Goal: Task Accomplishment & Management: Complete application form

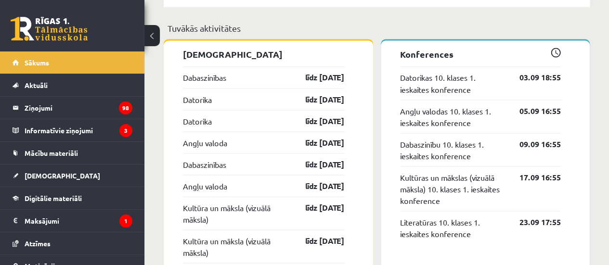
scroll to position [828, 0]
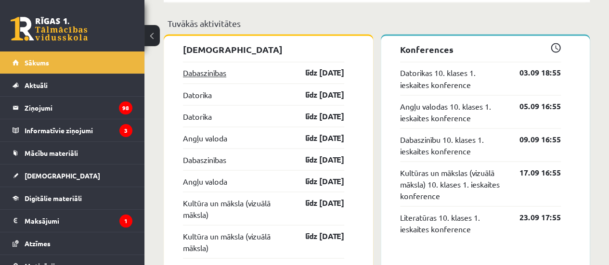
click at [221, 72] on link "Dabaszinības" at bounding box center [204, 73] width 43 height 12
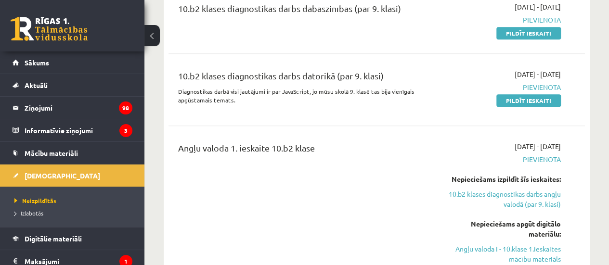
scroll to position [189, 0]
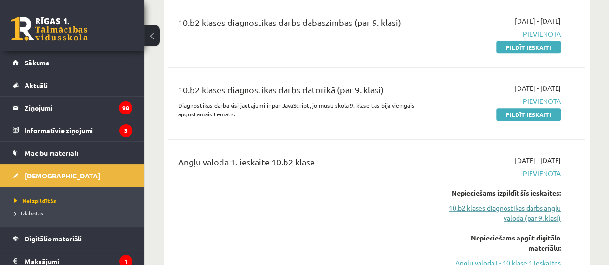
click at [487, 208] on link "10.b2 klases diagnostikas darbs angļu valodā (par 9. klasi)" at bounding box center [502, 213] width 118 height 20
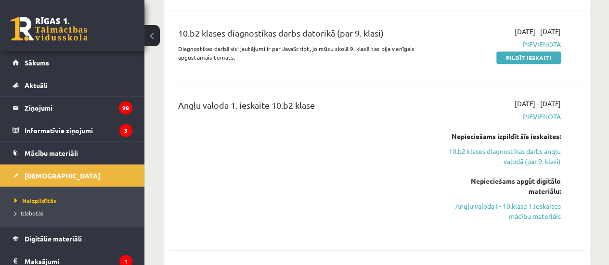
scroll to position [249, 0]
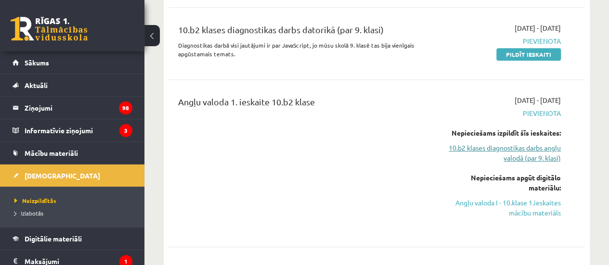
click at [541, 156] on link "10.b2 klases diagnostikas darbs angļu valodā (par 9. klasi)" at bounding box center [502, 153] width 118 height 20
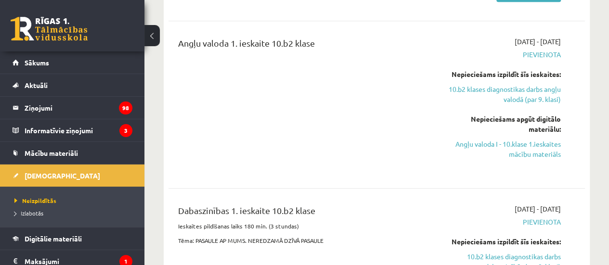
scroll to position [309, 0]
click at [529, 149] on link "Angļu valoda I - 10.klase 1.ieskaites mācību materiāls" at bounding box center [502, 149] width 118 height 20
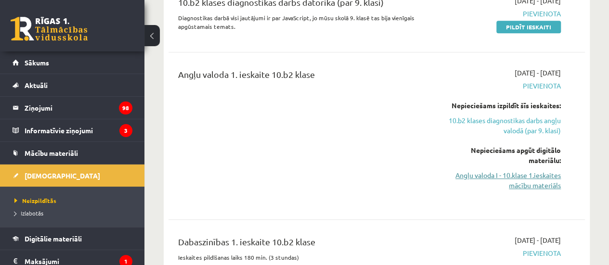
scroll to position [266, 0]
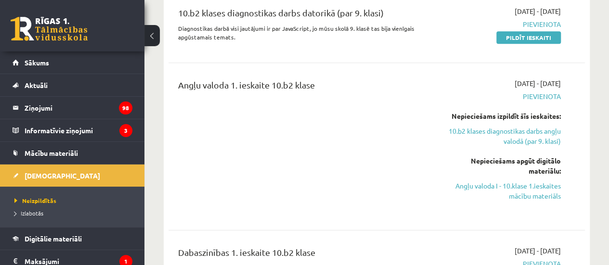
click at [300, 159] on div "Angļu valoda 1. ieskaite 10.b2 klase" at bounding box center [303, 146] width 265 height 136
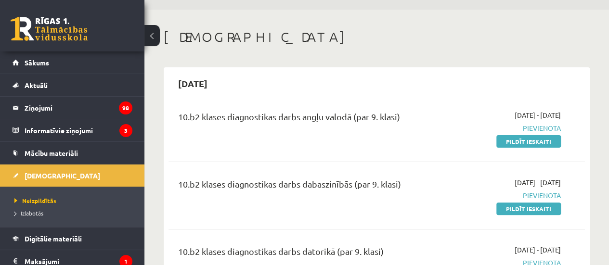
scroll to position [0, 0]
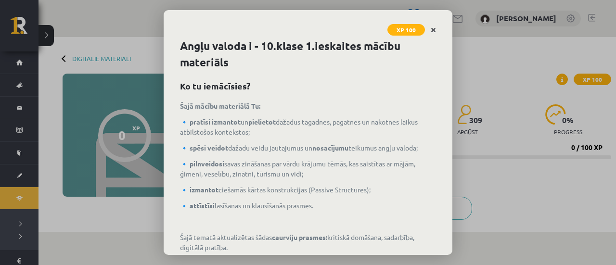
click at [430, 27] on link "Close" at bounding box center [433, 30] width 17 height 19
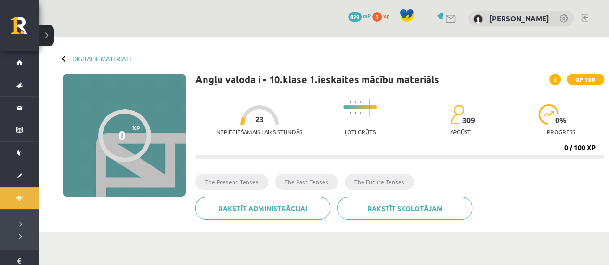
click at [61, 59] on div "Digitālie materiāli 0 XP XP 100 0 / 100 XP Angļu valoda i - 10.klase 1.ieskaite…" at bounding box center [324, 134] width 571 height 195
click at [94, 60] on link "Digitālie materiāli" at bounding box center [101, 58] width 59 height 7
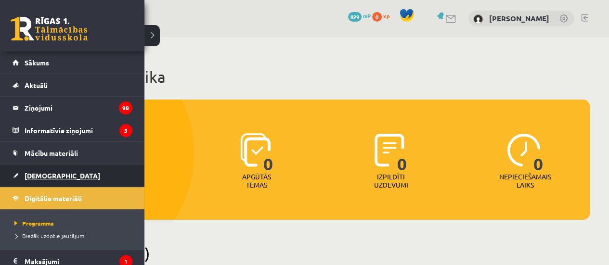
click at [44, 175] on span "[DEMOGRAPHIC_DATA]" at bounding box center [63, 175] width 76 height 9
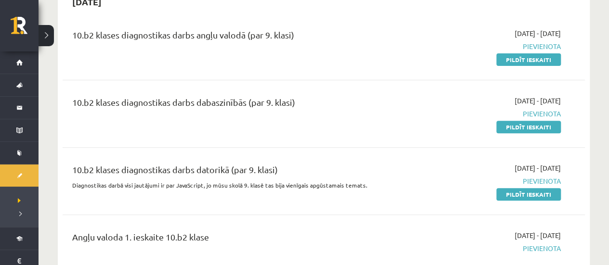
scroll to position [117, 0]
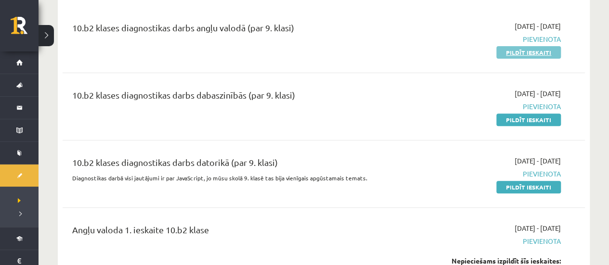
click at [535, 53] on link "Pildīt ieskaiti" at bounding box center [528, 52] width 65 height 13
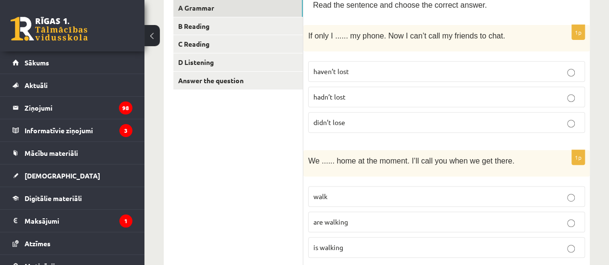
scroll to position [174, 0]
click at [364, 123] on p "didn’t lose" at bounding box center [446, 122] width 266 height 10
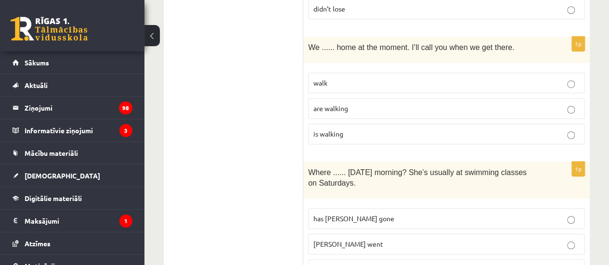
scroll to position [288, 0]
click at [347, 103] on p "are walking" at bounding box center [446, 108] width 266 height 10
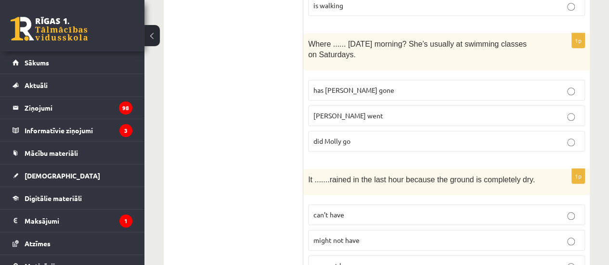
scroll to position [416, 0]
click at [363, 111] on p "Molly went" at bounding box center [446, 115] width 266 height 10
click at [364, 89] on p "has Molly gone" at bounding box center [446, 90] width 266 height 10
click at [372, 136] on p "did Molly go" at bounding box center [446, 141] width 266 height 10
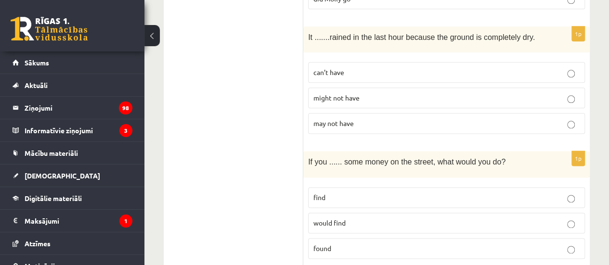
scroll to position [559, 0]
click at [368, 117] on p "may not have" at bounding box center [446, 122] width 266 height 10
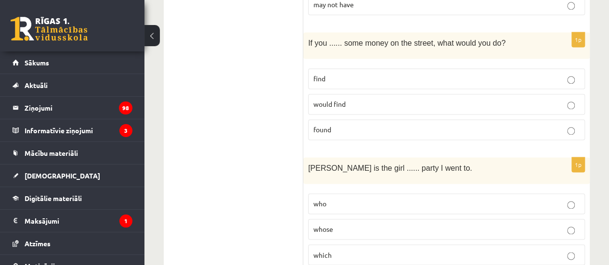
scroll to position [681, 0]
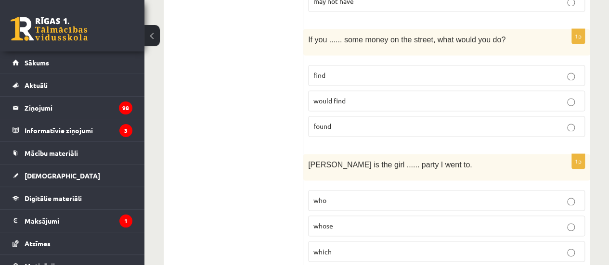
click at [339, 65] on label "find" at bounding box center [446, 75] width 277 height 21
click at [351, 121] on p "found" at bounding box center [446, 126] width 266 height 10
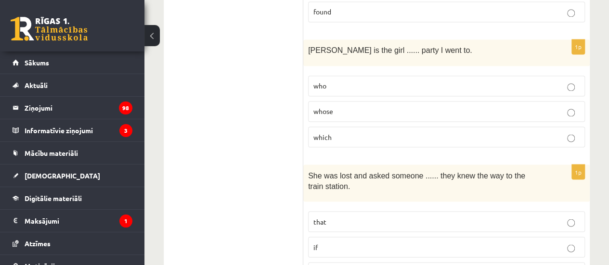
scroll to position [799, 0]
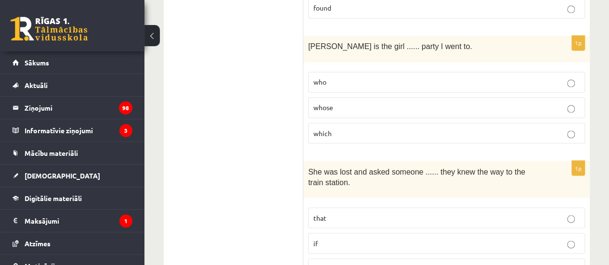
click at [355, 105] on p "whose" at bounding box center [446, 108] width 266 height 10
click at [354, 128] on p "which" at bounding box center [446, 133] width 266 height 10
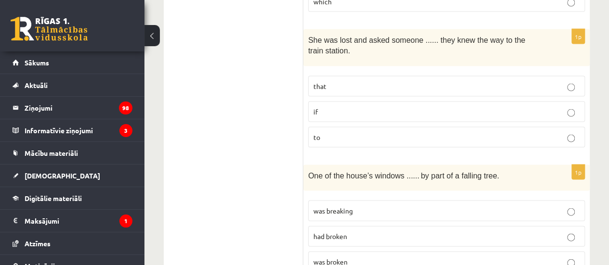
scroll to position [931, 0]
click at [349, 106] on p "if" at bounding box center [446, 111] width 266 height 10
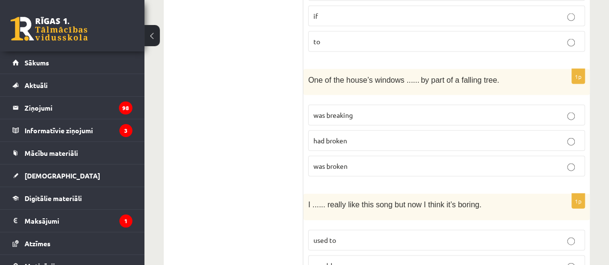
scroll to position [1044, 0]
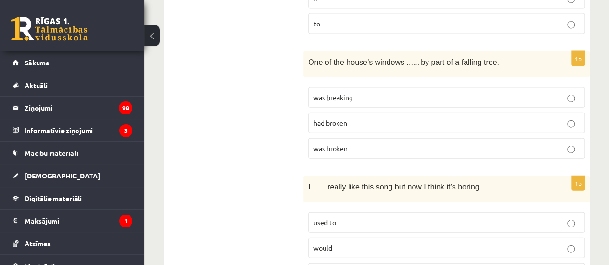
click at [351, 93] on span "was breaking" at bounding box center [332, 97] width 39 height 9
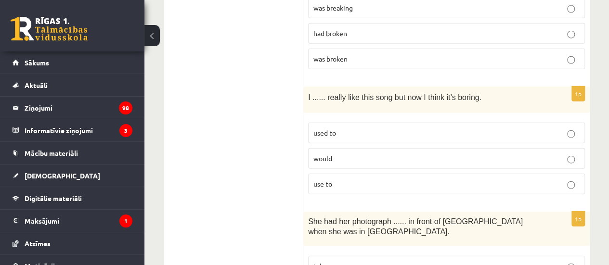
scroll to position [1136, 0]
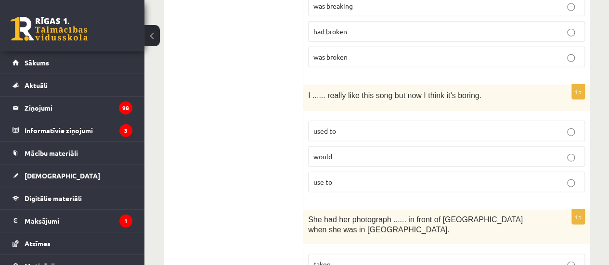
click at [353, 152] on p "would" at bounding box center [446, 157] width 266 height 10
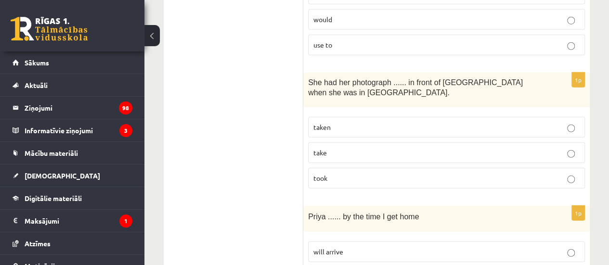
scroll to position [1276, 0]
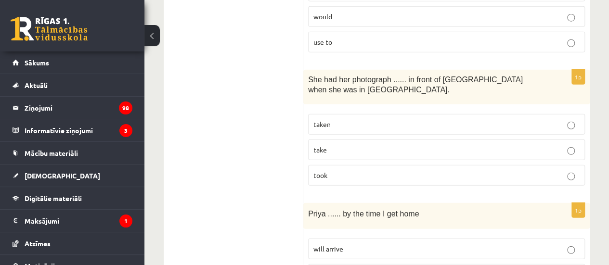
click at [350, 119] on p "taken" at bounding box center [446, 124] width 266 height 10
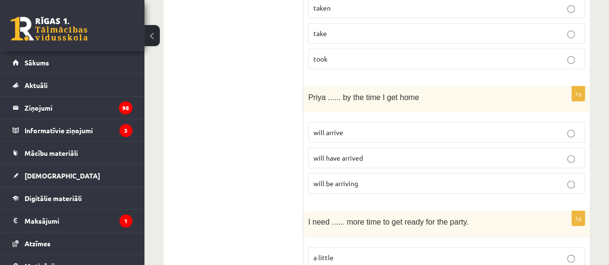
scroll to position [1394, 0]
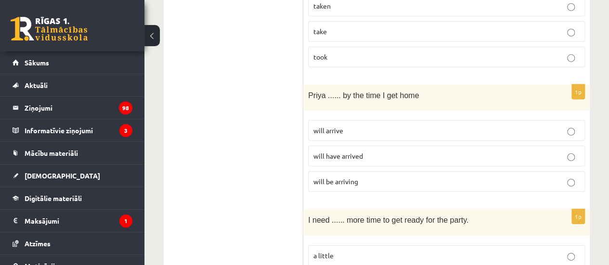
click at [363, 152] on label "will have arrived" at bounding box center [446, 156] width 277 height 21
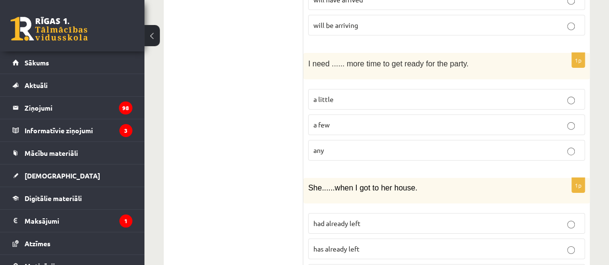
scroll to position [1551, 0]
click at [338, 119] on p "a few" at bounding box center [446, 124] width 266 height 10
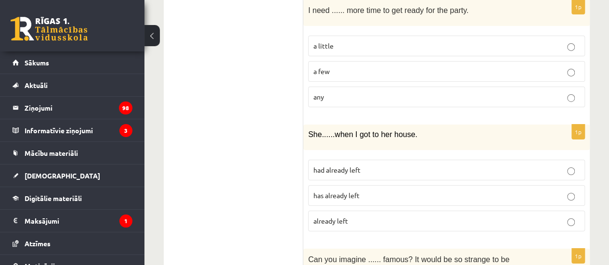
scroll to position [1624, 0]
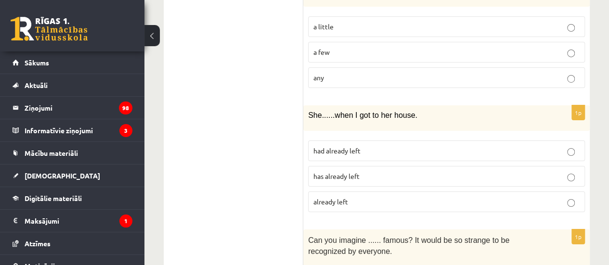
click at [348, 22] on p "a little" at bounding box center [446, 27] width 266 height 10
click at [351, 172] on span "has already left" at bounding box center [336, 176] width 46 height 9
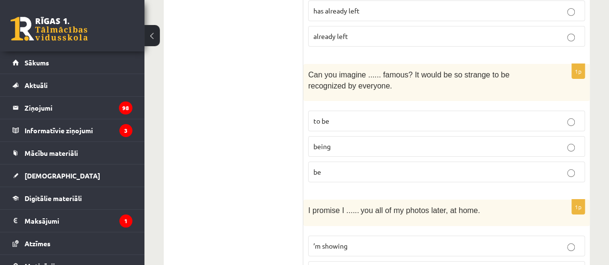
scroll to position [1794, 0]
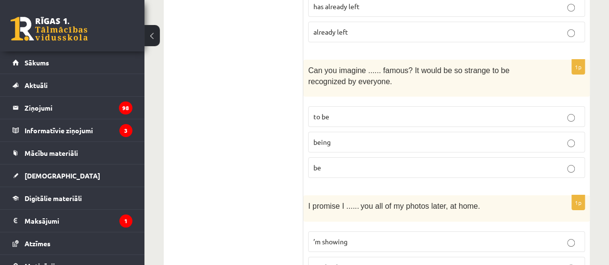
click at [349, 112] on p "to be" at bounding box center [446, 117] width 266 height 10
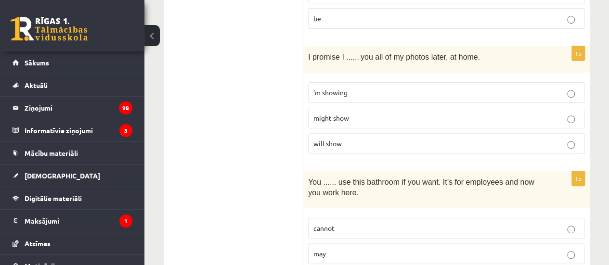
scroll to position [1948, 0]
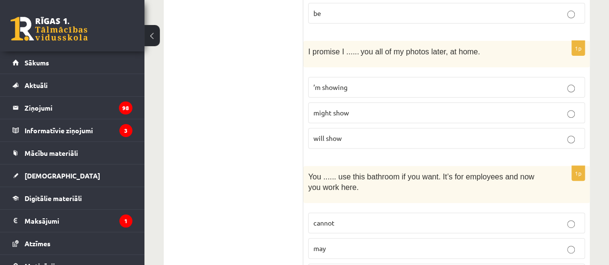
click at [354, 82] on p "’m showing" at bounding box center [446, 87] width 266 height 10
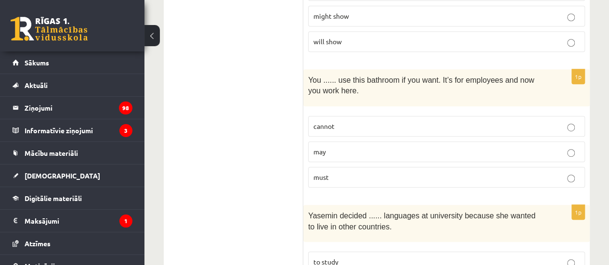
scroll to position [2045, 0]
click at [349, 172] on p "must" at bounding box center [446, 177] width 266 height 10
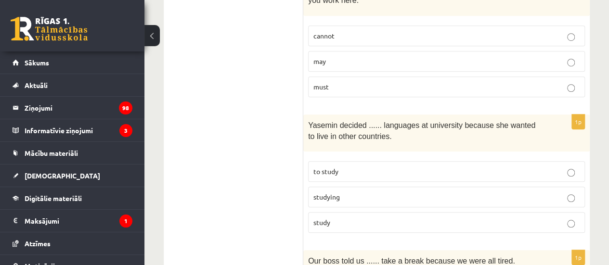
scroll to position [2138, 0]
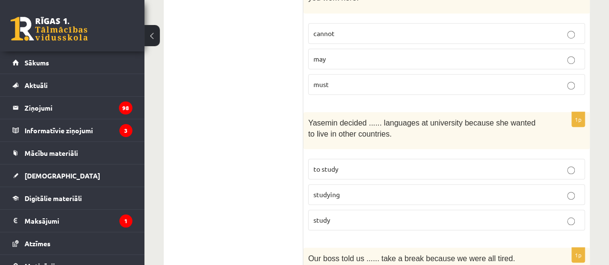
click at [353, 190] on p "studying" at bounding box center [446, 195] width 266 height 10
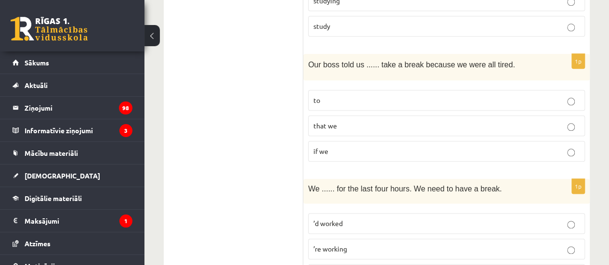
scroll to position [2332, 0]
click at [342, 120] on p "that we" at bounding box center [446, 125] width 266 height 10
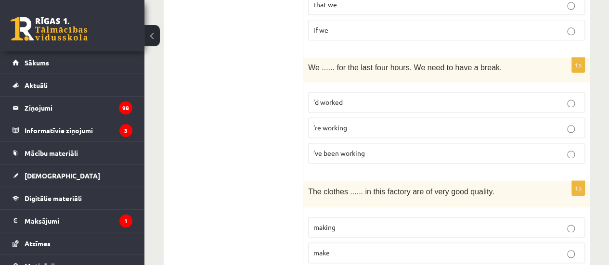
scroll to position [2455, 0]
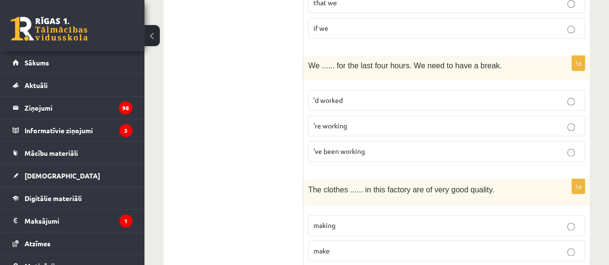
click at [349, 121] on p "’re working" at bounding box center [446, 126] width 266 height 10
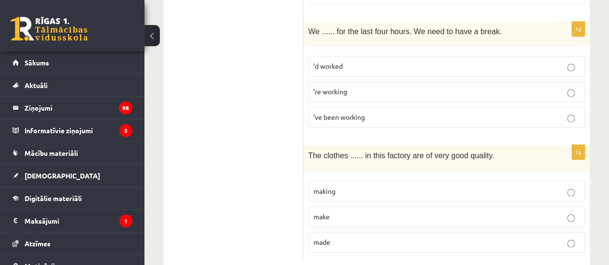
scroll to position [2491, 0]
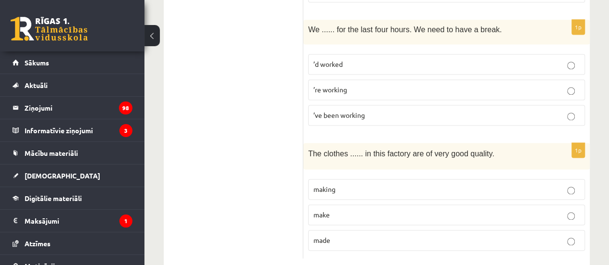
click at [343, 184] on p "making" at bounding box center [446, 189] width 266 height 10
click at [340, 235] on p "made" at bounding box center [446, 240] width 266 height 10
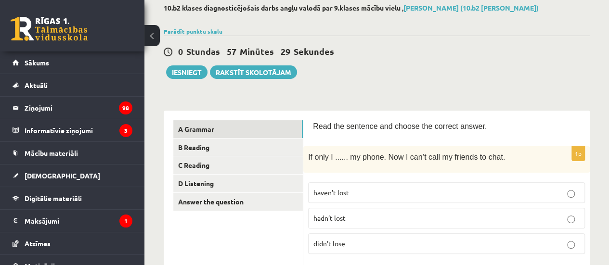
scroll to position [51, 0]
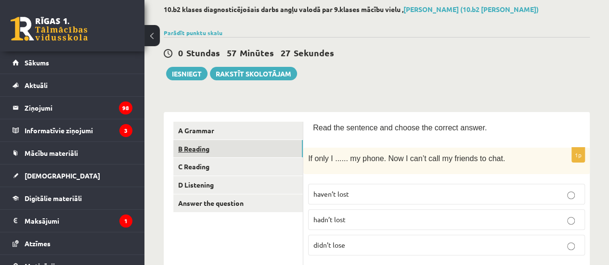
click at [251, 145] on link "B Reading" at bounding box center [238, 149] width 130 height 18
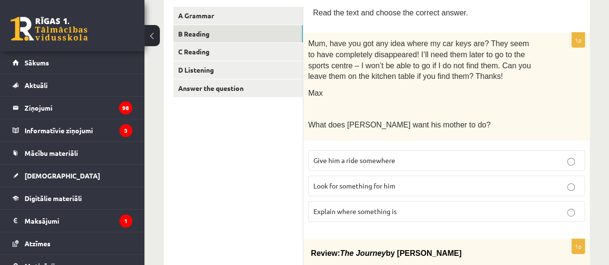
scroll to position [172, 0]
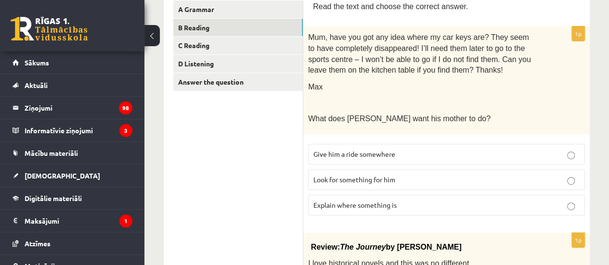
click at [356, 180] on span "Look for something for him" at bounding box center [354, 179] width 82 height 9
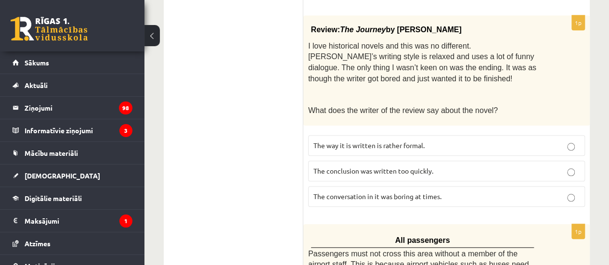
scroll to position [390, 0]
click at [370, 172] on label "The conclusion was written too quickly." at bounding box center [446, 170] width 277 height 21
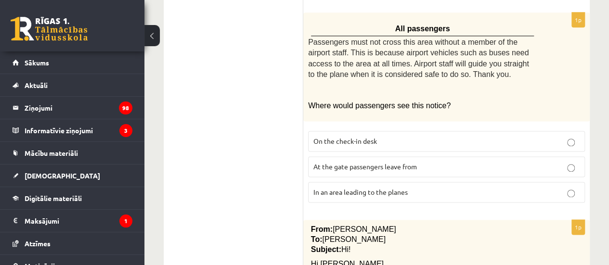
scroll to position [607, 0]
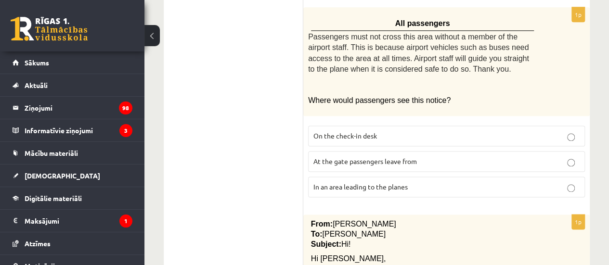
click at [374, 182] on span "In an area leading to the planes" at bounding box center [360, 186] width 94 height 9
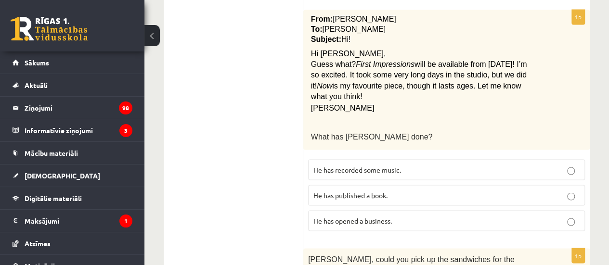
scroll to position [817, 0]
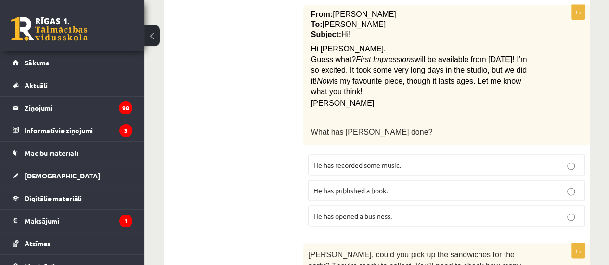
click at [378, 186] on span "He has published a book." at bounding box center [350, 190] width 74 height 9
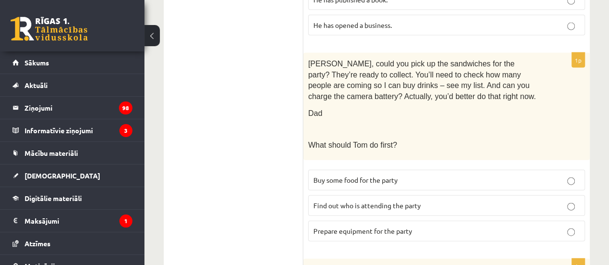
scroll to position [1033, 0]
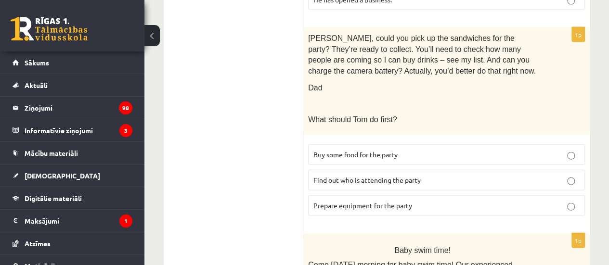
click at [385, 150] on span "Buy some food for the party" at bounding box center [355, 154] width 84 height 9
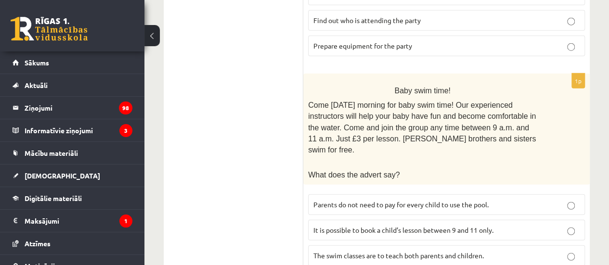
scroll to position [1195, 0]
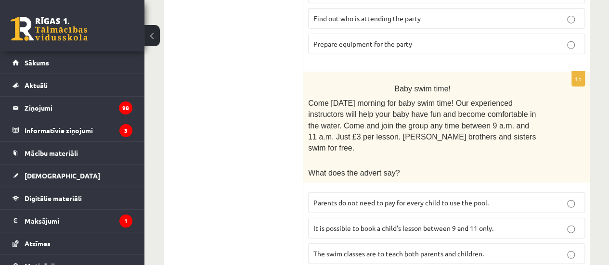
click at [387, 224] on span "It is possible to book a child’s lesson between 9 and 11 only." at bounding box center [403, 228] width 180 height 9
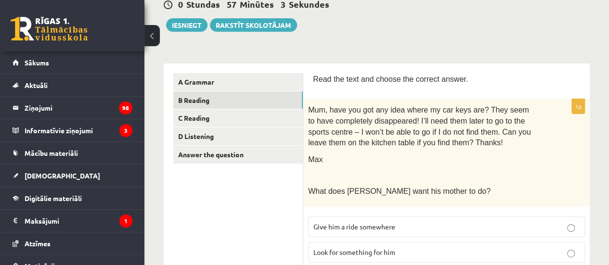
scroll to position [102, 0]
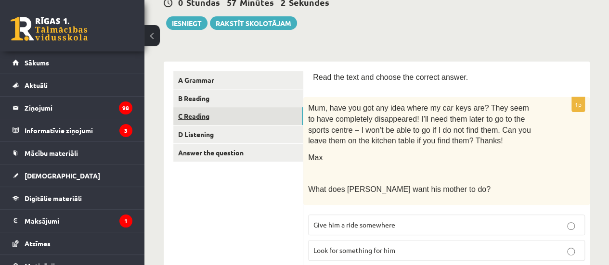
click at [287, 124] on link "C Reading" at bounding box center [238, 116] width 130 height 18
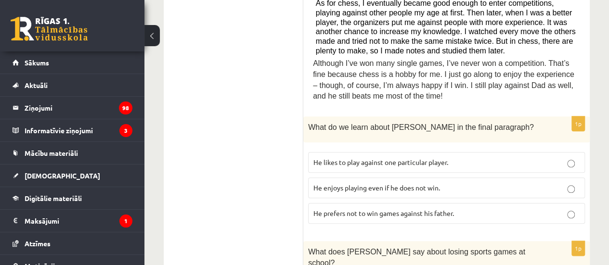
scroll to position [464, 0]
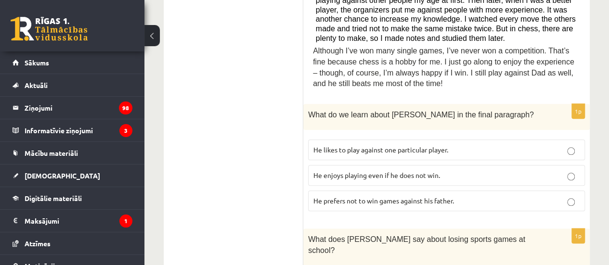
click at [388, 145] on p "He likes to play against one particular player." at bounding box center [446, 150] width 266 height 10
click at [391, 171] on span "He enjoys playing even if he does not win." at bounding box center [376, 175] width 127 height 9
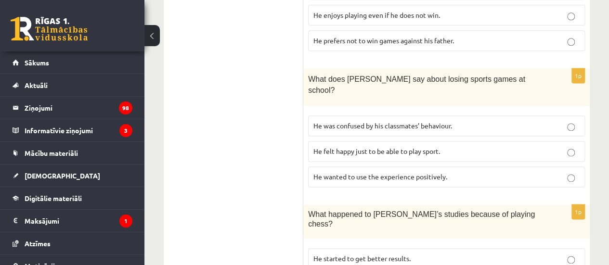
scroll to position [625, 0]
click at [362, 121] on span "He was confused by his classmates’ behaviour." at bounding box center [382, 125] width 139 height 9
click at [372, 172] on span "He wanted to use the experience positively." at bounding box center [380, 176] width 134 height 9
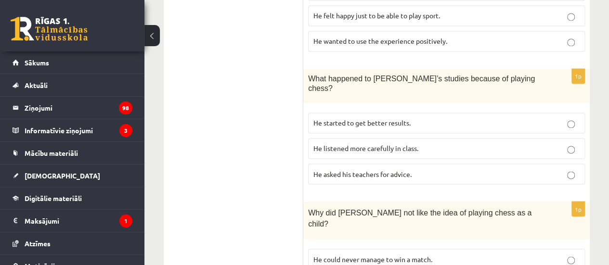
scroll to position [769, 0]
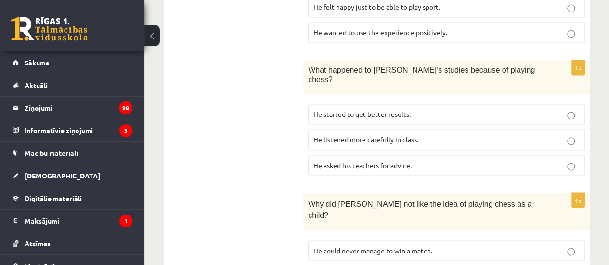
click at [385, 135] on p "He listened more carefully in class." at bounding box center [446, 140] width 266 height 10
click at [386, 246] on span "He could never manage to win a match." at bounding box center [372, 250] width 119 height 9
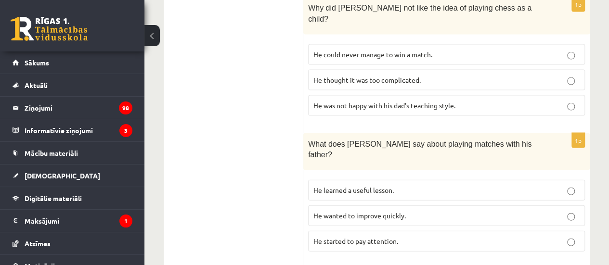
scroll to position [965, 0]
click at [401, 205] on label "He wanted to improve quickly." at bounding box center [446, 215] width 277 height 21
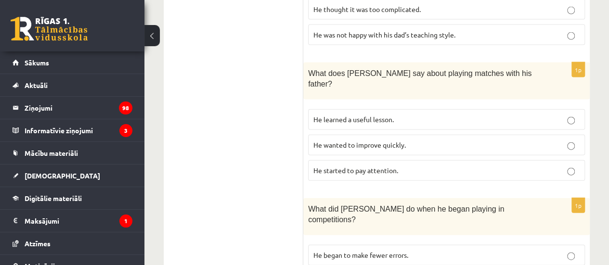
scroll to position [1042, 0]
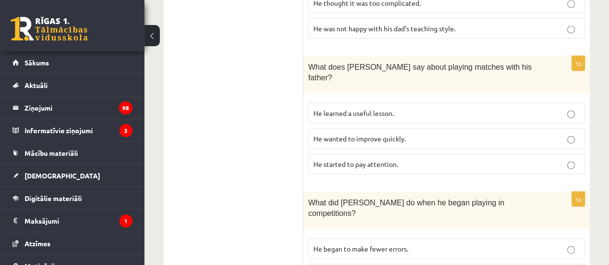
click at [411, 244] on p "He began to make fewer errors." at bounding box center [446, 249] width 266 height 10
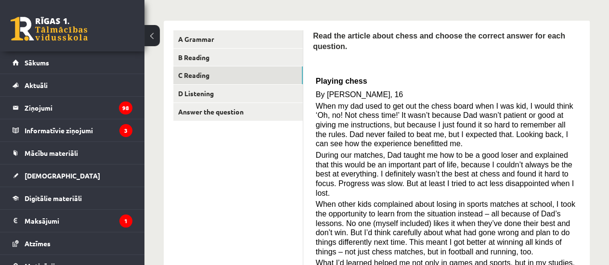
scroll to position [142, 0]
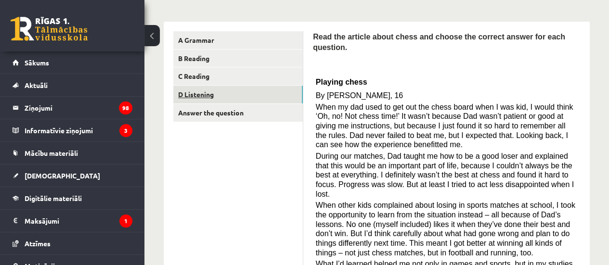
click at [283, 98] on link "D Listening" at bounding box center [238, 95] width 130 height 18
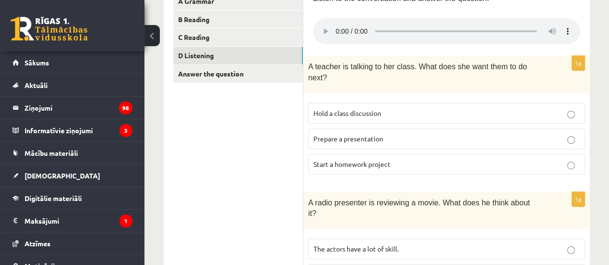
scroll to position [182, 0]
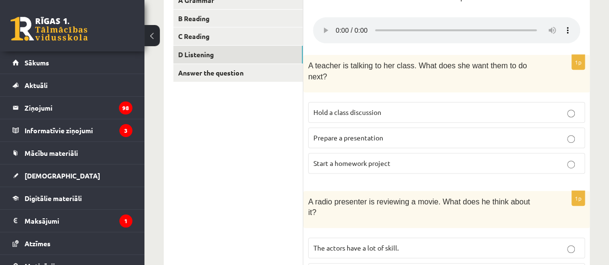
click at [386, 133] on p "Prepare a presentation" at bounding box center [446, 138] width 266 height 10
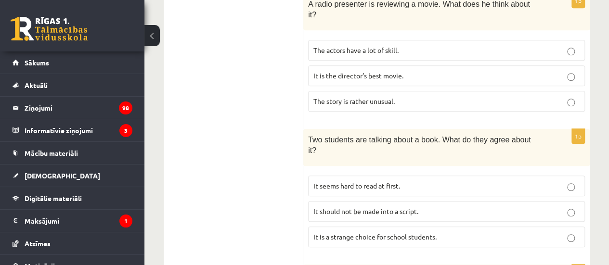
scroll to position [380, 0]
click at [411, 232] on span "It is a strange choice for school students." at bounding box center [374, 236] width 123 height 9
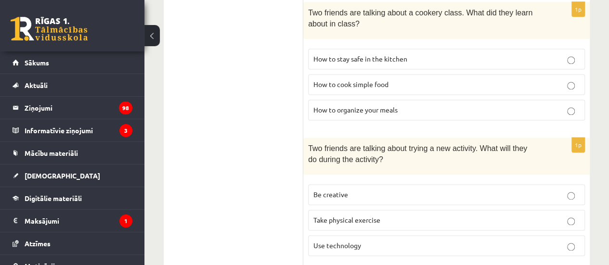
scroll to position [643, 0]
click at [381, 48] on label "How to stay safe in the kitchen" at bounding box center [446, 58] width 277 height 21
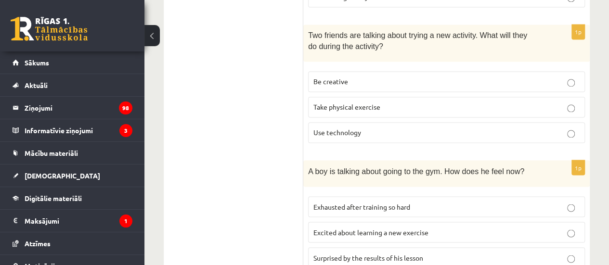
scroll to position [755, 0]
click at [390, 103] on p "Take physical exercise" at bounding box center [446, 108] width 266 height 10
click at [402, 222] on label "Excited about learning a new exercise" at bounding box center [446, 232] width 277 height 21
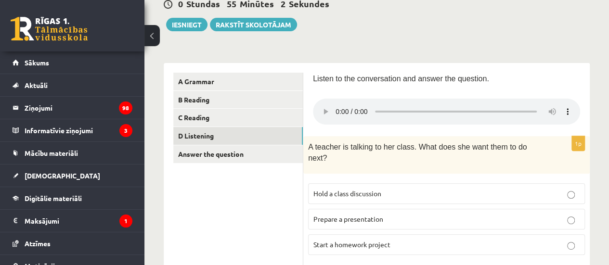
scroll to position [102, 0]
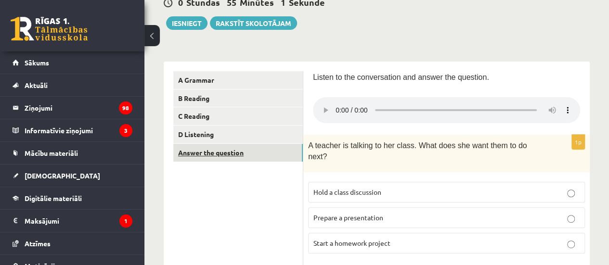
click at [279, 149] on link "Answer the question" at bounding box center [238, 153] width 130 height 18
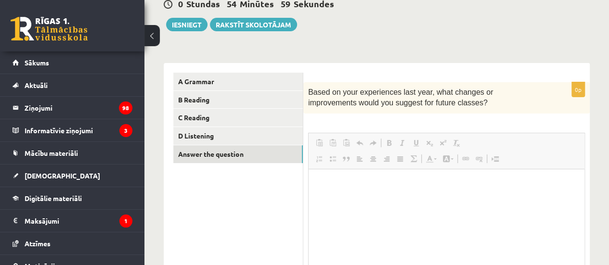
scroll to position [0, 0]
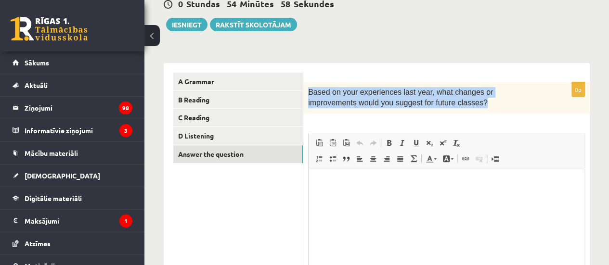
drag, startPoint x: 307, startPoint y: 91, endPoint x: 436, endPoint y: 101, distance: 128.9
click at [436, 101] on div "Based on your experiences last year, what changes or improvements would you sug…" at bounding box center [446, 97] width 286 height 31
copy span "Based on your experiences last year, what changes or improvements would you sug…"
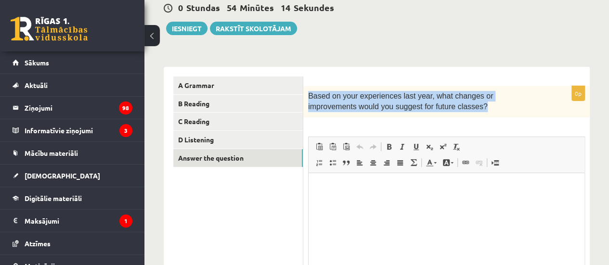
scroll to position [98, 0]
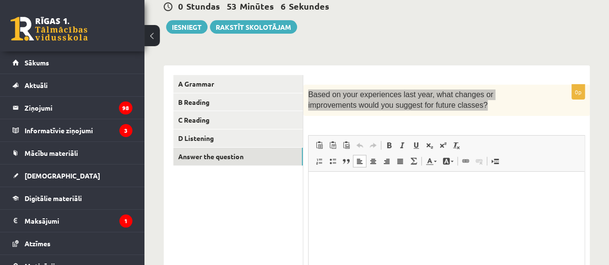
click at [329, 185] on p "Bagātinātā teksta redaktors, wiswyg-editor-user-answer-47363766293220" at bounding box center [446, 186] width 257 height 10
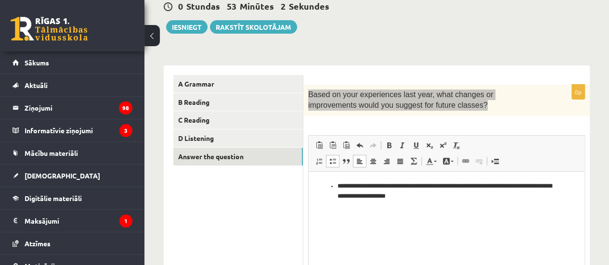
click at [332, 157] on span at bounding box center [333, 161] width 8 height 8
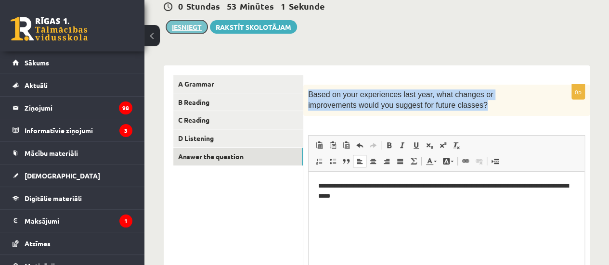
click at [186, 24] on button "Iesniegt" at bounding box center [186, 26] width 41 height 13
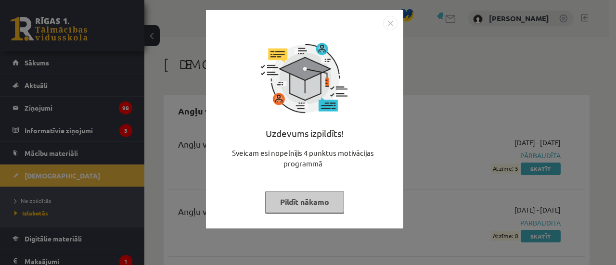
click at [305, 200] on button "Pildīt nākamo" at bounding box center [304, 202] width 79 height 22
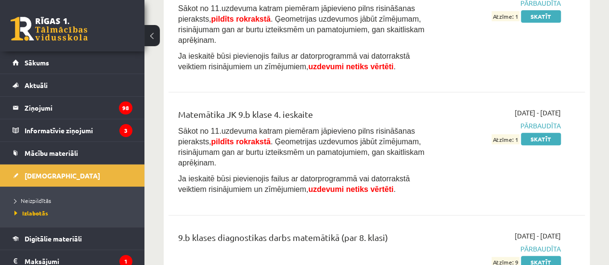
scroll to position [2489, 0]
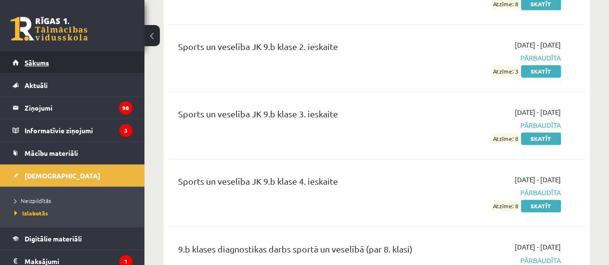
click at [76, 67] on link "Sākums" at bounding box center [73, 63] width 120 height 22
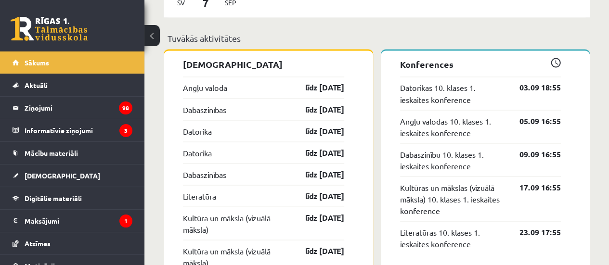
scroll to position [817, 0]
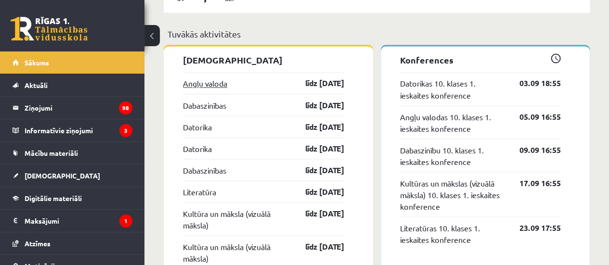
click at [224, 87] on link "Angļu valoda" at bounding box center [205, 84] width 44 height 12
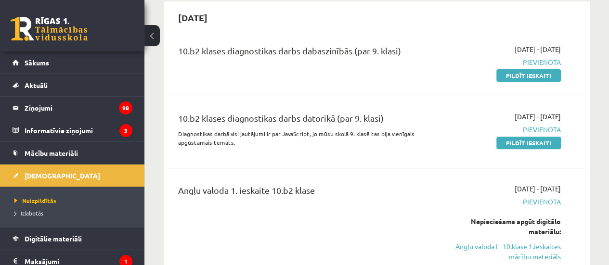
scroll to position [96, 0]
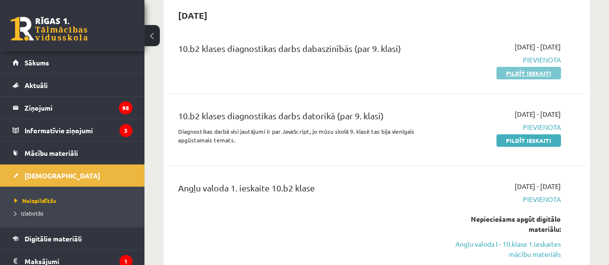
click at [520, 73] on link "Pildīt ieskaiti" at bounding box center [528, 73] width 65 height 13
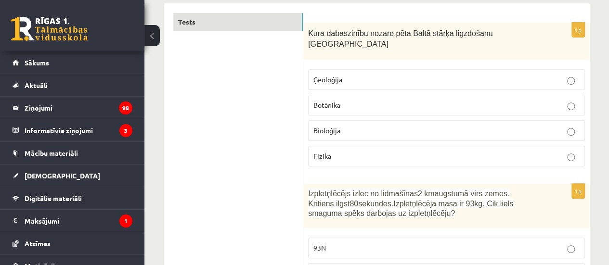
scroll to position [162, 0]
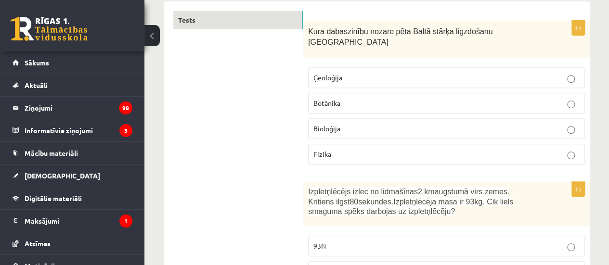
click at [408, 124] on p "Bioloģija" at bounding box center [446, 129] width 266 height 10
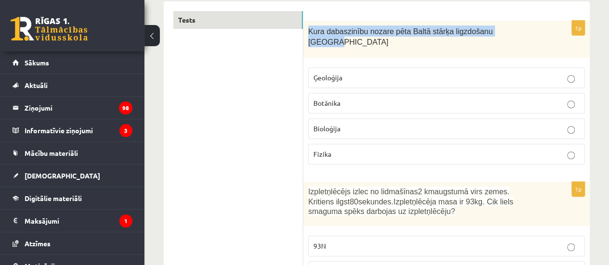
drag, startPoint x: 307, startPoint y: 30, endPoint x: 501, endPoint y: 28, distance: 193.6
click at [501, 28] on div "Kura dabaszinību nozare pēta Baltā stārķa ligzdošanu Latvijā" at bounding box center [446, 39] width 286 height 37
copy span "Kura dabaszinību nozare pēta Baltā stārķa ligzdošanu Latvijā"
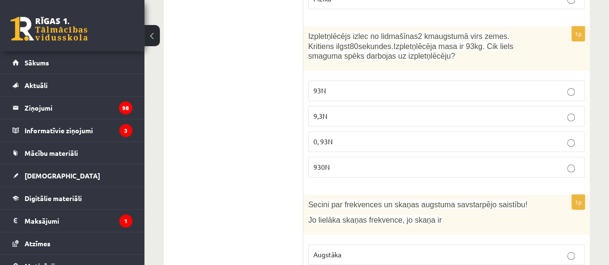
scroll to position [317, 0]
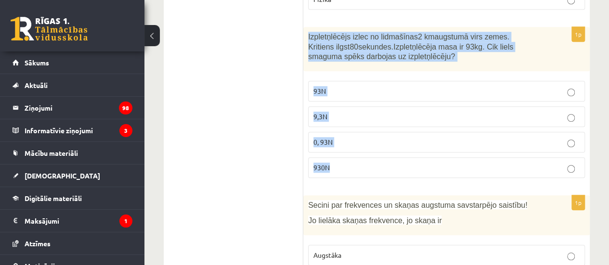
drag, startPoint x: 306, startPoint y: 23, endPoint x: 392, endPoint y: 145, distance: 149.3
click at [392, 145] on div "1p Izpletņlēcējs izlec no lidmašīnas 2 km augstumā virs zemes. Kritiens ilgst 8…" at bounding box center [446, 106] width 286 height 159
copy div "Izpletņlēcējs izlec no lidmašīnas 2 km augstumā virs zemes. Kritiens ilgst 80 s…"
click at [346, 163] on p "930N" at bounding box center [446, 168] width 266 height 10
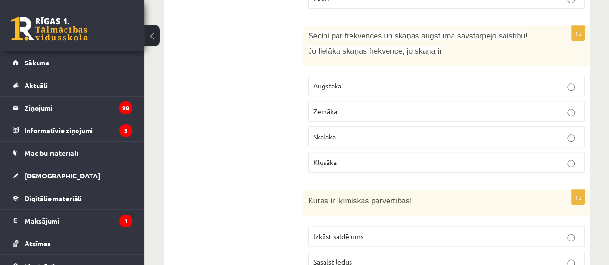
scroll to position [493, 0]
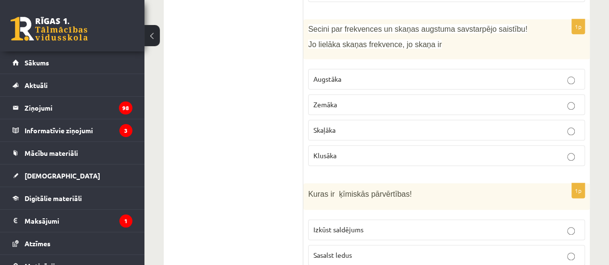
click at [351, 74] on p "Augstāka" at bounding box center [446, 79] width 266 height 10
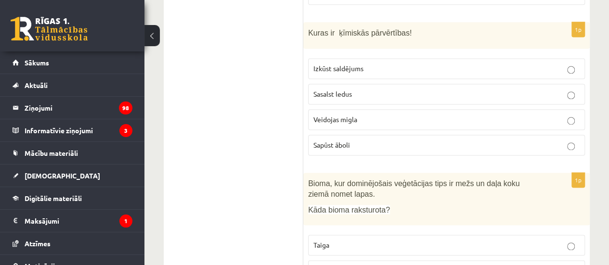
scroll to position [653, 0]
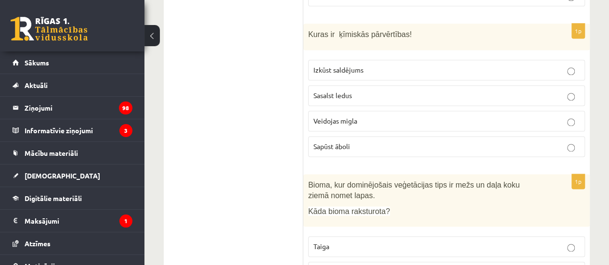
click at [370, 116] on p "Veidojas migla" at bounding box center [446, 121] width 266 height 10
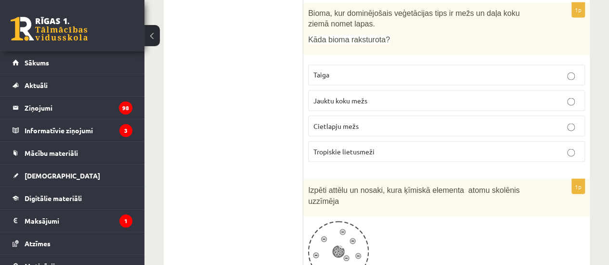
scroll to position [826, 0]
click at [396, 94] on p "Jauktu koku mežs" at bounding box center [446, 99] width 266 height 10
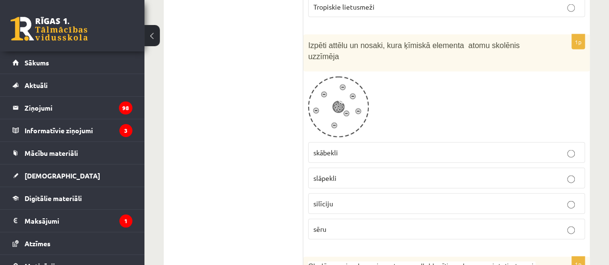
scroll to position [969, 0]
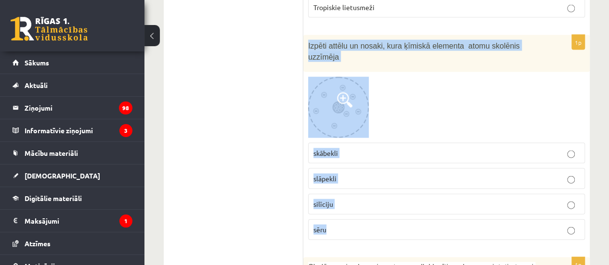
drag, startPoint x: 306, startPoint y: 27, endPoint x: 365, endPoint y: 200, distance: 182.1
click at [365, 200] on div "1p Izpēti attēlu un nosaki, kura ķīmiskā elementa atomu skolēnis uzzīmēja skābe…" at bounding box center [446, 141] width 286 height 213
copy div "Izpēti attēlu un nosaki, kura ķīmiskā elementa atomu skolēnis uzzīmēja skābekli…"
click at [369, 148] on p "skābekli" at bounding box center [446, 153] width 266 height 10
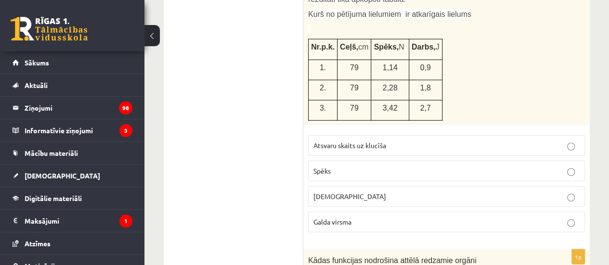
scroll to position [1259, 0]
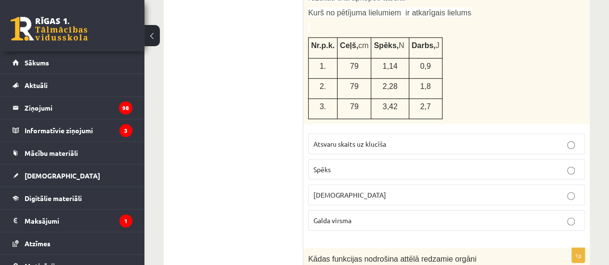
click at [367, 190] on p "Attālums" at bounding box center [446, 195] width 266 height 10
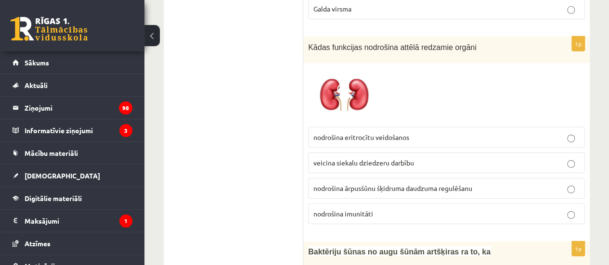
scroll to position [1471, 0]
click at [369, 183] on span "nodrošina ārpusšūnu šķidruma daudzuma regulēšanu" at bounding box center [392, 187] width 159 height 9
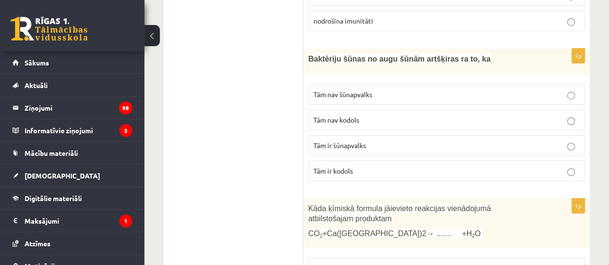
scroll to position [1664, 0]
click at [388, 141] on p "Tām ir šūnapvalks" at bounding box center [446, 146] width 266 height 10
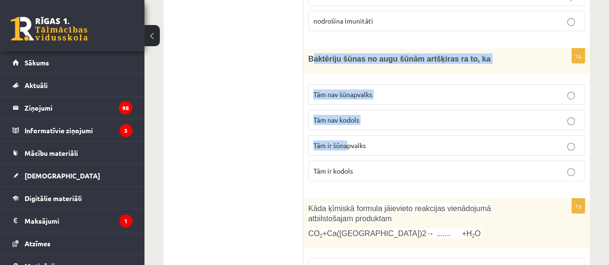
drag, startPoint x: 310, startPoint y: 26, endPoint x: 348, endPoint y: 102, distance: 84.4
click at [348, 102] on div "1p Baktēriju šūnas no augu šūnām artšķiras ra to, ka Tām nav šūnapvalks Tām nav…" at bounding box center [446, 119] width 286 height 141
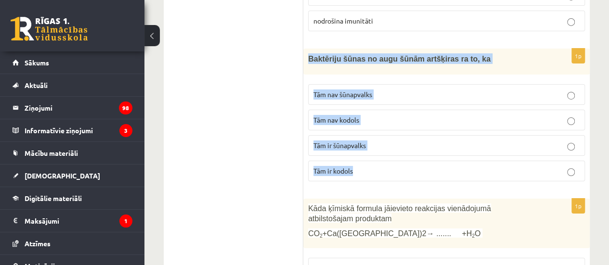
drag, startPoint x: 306, startPoint y: 26, endPoint x: 368, endPoint y: 131, distance: 122.1
click at [368, 131] on div "1p Baktēriju šūnas no augu šūnām artšķiras ra to, ka Tām nav šūnapvalks Tām nav…" at bounding box center [446, 119] width 286 height 141
copy div "Baktēriju šūnas no augu šūnām artšķiras ra to, ka Tām nav šūnapvalks Tām nav ko…"
click at [395, 115] on p "Tām nav kodols" at bounding box center [446, 120] width 266 height 10
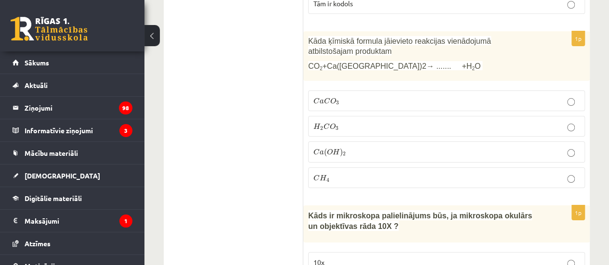
scroll to position [1822, 0]
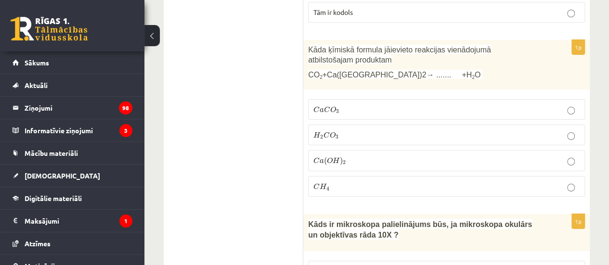
click at [363, 130] on p "H 2 C O 3 H 2 C O 3" at bounding box center [446, 135] width 266 height 10
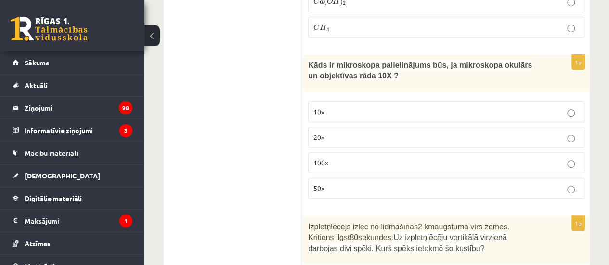
scroll to position [1983, 0]
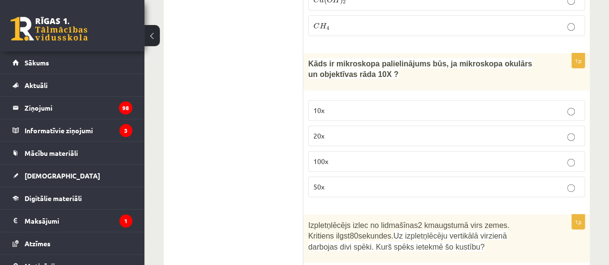
click at [340, 105] on p "10x" at bounding box center [446, 110] width 266 height 10
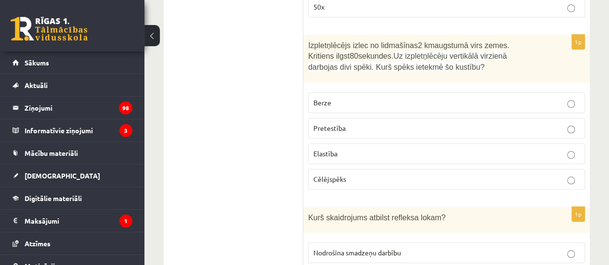
scroll to position [2165, 0]
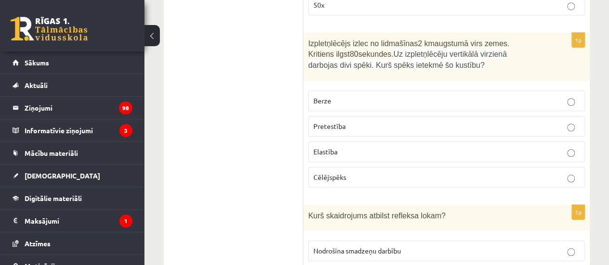
click at [346, 91] on label "Berze" at bounding box center [446, 101] width 277 height 21
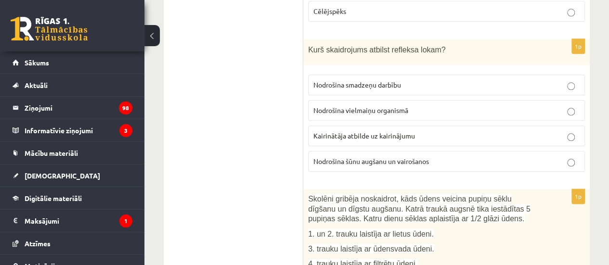
scroll to position [2331, 0]
click at [349, 81] on span "Nodrošina smadzeņu darbību" at bounding box center [357, 85] width 88 height 9
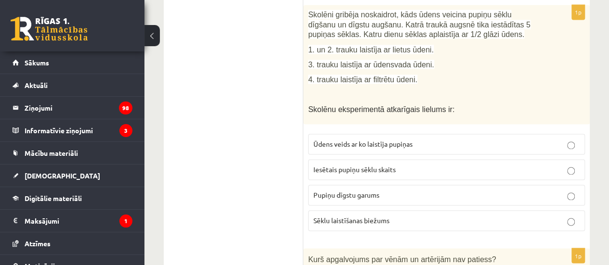
scroll to position [2520, 0]
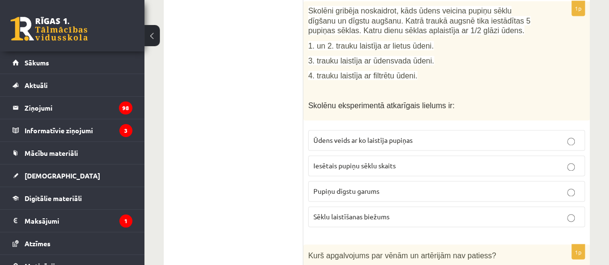
click at [366, 161] on p "Iesētais pupiņu sēklu skaits" at bounding box center [446, 166] width 266 height 10
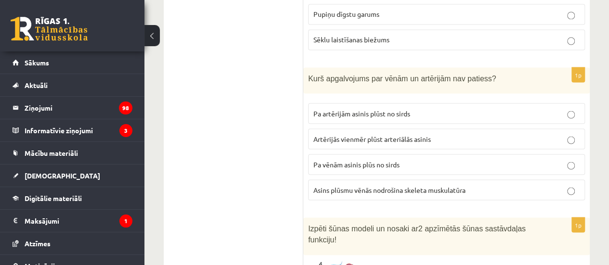
scroll to position [2698, 0]
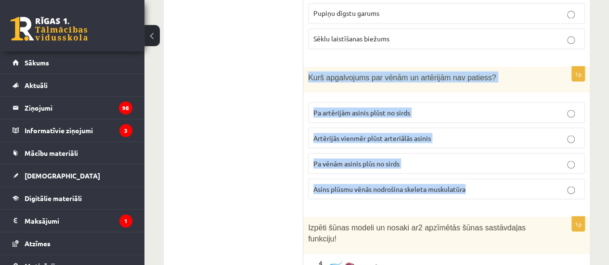
drag, startPoint x: 307, startPoint y: 39, endPoint x: 471, endPoint y: 149, distance: 197.2
click at [471, 149] on div "1p Kurš apgalvojums par vēnām un artērijām nav patiess? Pa artērijām asinis plū…" at bounding box center [446, 136] width 286 height 141
copy div "Kurš apgalvojums par vēnām un artērijām nav patiess? Pa artērijām asinis plūst …"
click at [397, 133] on span "Artērijās vienmēr plūst arteriālās asinis" at bounding box center [371, 137] width 117 height 9
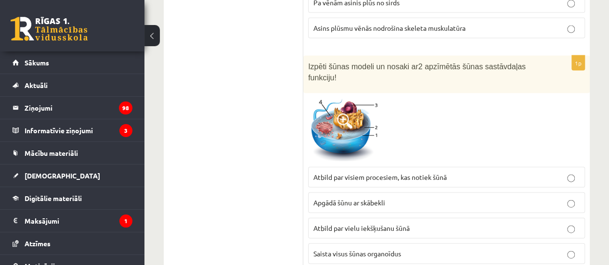
scroll to position [2859, 0]
click at [412, 172] on span "Atbild par visiem procesiem, kas notiek šūnā" at bounding box center [379, 176] width 133 height 9
click at [425, 197] on p "Apgādā šūnu ar skābekli" at bounding box center [446, 202] width 266 height 10
click at [359, 223] on span "Atbild par vielu iekšķušanu šūnā" at bounding box center [361, 227] width 96 height 9
click at [359, 249] on span "Saista visus šūnas organoīdus" at bounding box center [357, 253] width 88 height 9
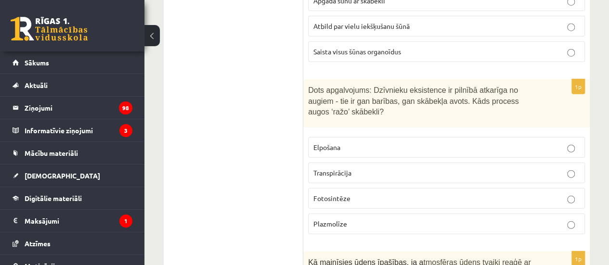
scroll to position [3067, 0]
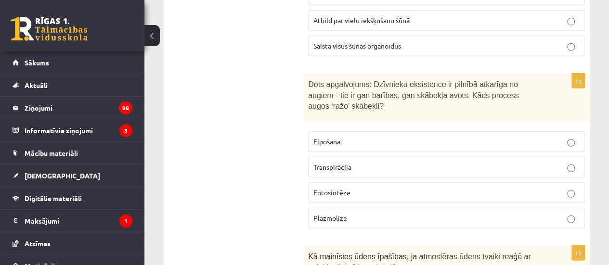
click at [358, 137] on p "Elpošana" at bounding box center [446, 142] width 266 height 10
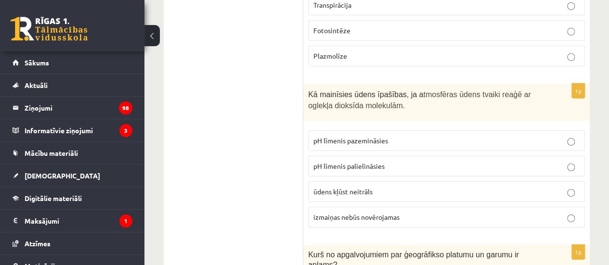
scroll to position [3233, 0]
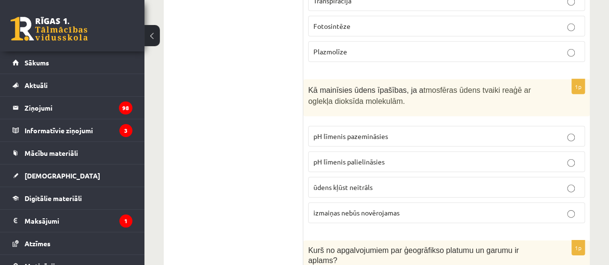
click at [375, 157] on span "pH līmenis palielināsies" at bounding box center [348, 161] width 71 height 9
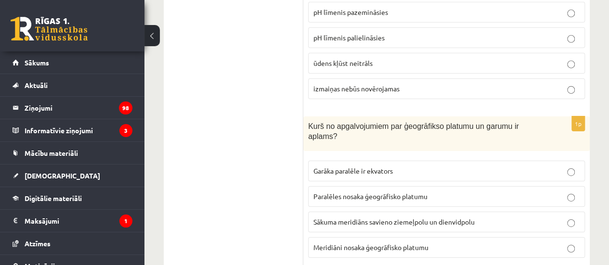
scroll to position [3360, 0]
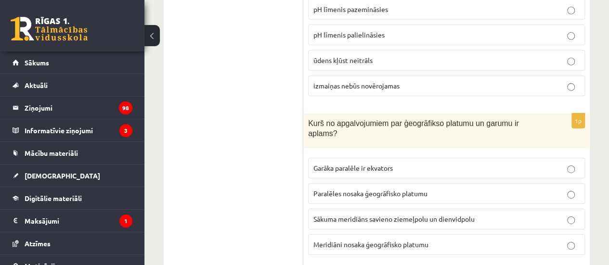
click at [375, 214] on p "Sākuma meridiāns savieno ziemeļpolu un dienvidpolu" at bounding box center [446, 219] width 266 height 10
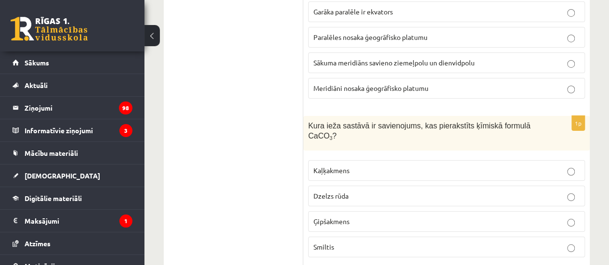
scroll to position [3520, 0]
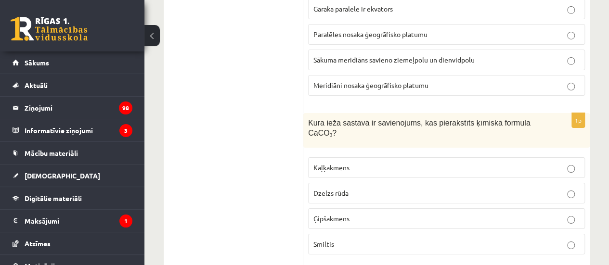
click at [366, 188] on p "Dzelzs rūda" at bounding box center [446, 193] width 266 height 10
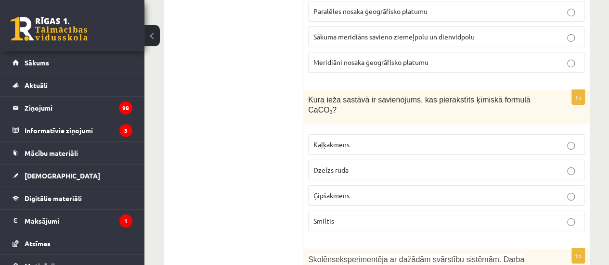
scroll to position [3545, 0]
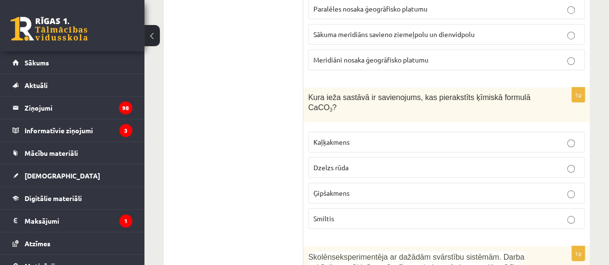
click at [366, 188] on p "Ģipšakmens" at bounding box center [446, 193] width 266 height 10
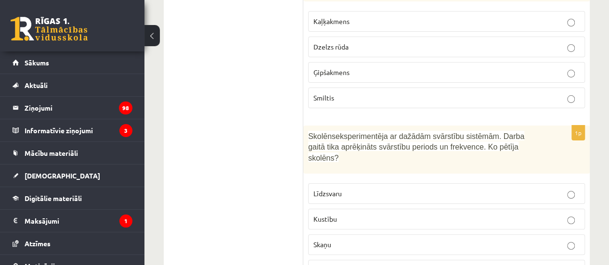
scroll to position [3667, 0]
click at [354, 239] on p "Skaņu" at bounding box center [446, 244] width 266 height 10
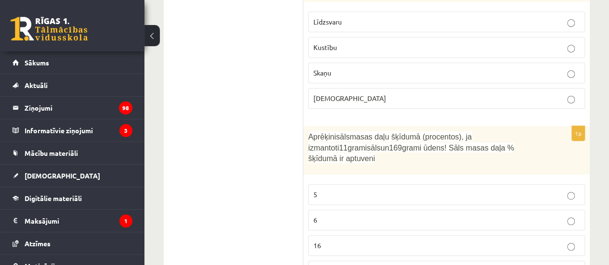
scroll to position [3845, 0]
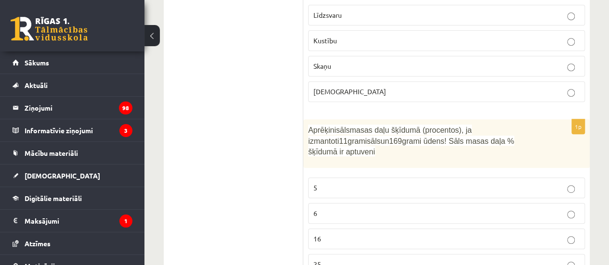
click at [354, 234] on p "16" at bounding box center [446, 239] width 266 height 10
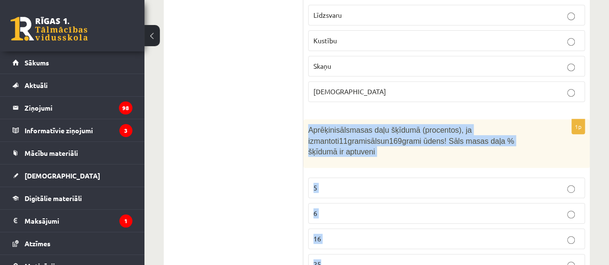
drag, startPoint x: 305, startPoint y: 26, endPoint x: 334, endPoint y: 144, distance: 121.8
click at [334, 144] on div "1p Aprēķini sāls masas daļu šķīdumā (procentos), ja izmantoti 11 grami sāls un …" at bounding box center [446, 200] width 286 height 163
copy div "Aprēķini sāls masas daļu šķīdumā (procentos), ja izmantoti 11 grami sāls un 169…"
click at [335, 203] on label "6" at bounding box center [446, 213] width 277 height 21
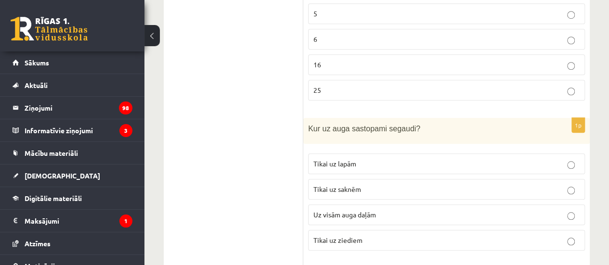
scroll to position [4022, 0]
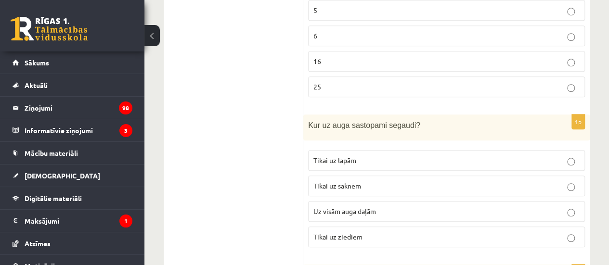
click at [360, 156] on p "Tikai uz lapām" at bounding box center [446, 161] width 266 height 10
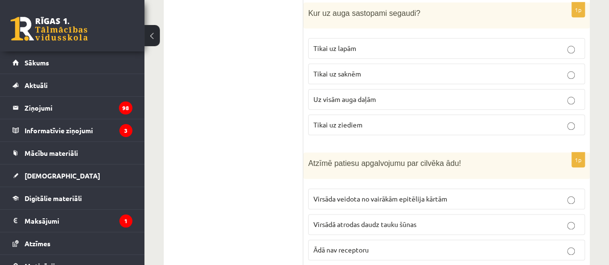
scroll to position [4139, 0]
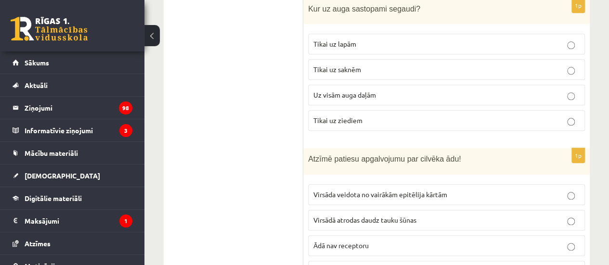
click at [373, 190] on p "Virsāda veidota no vairākām epitēlija kārtām" at bounding box center [446, 195] width 266 height 10
click at [373, 216] on span "Virsādā atrodas daudz tauku šūnas" at bounding box center [364, 220] width 103 height 9
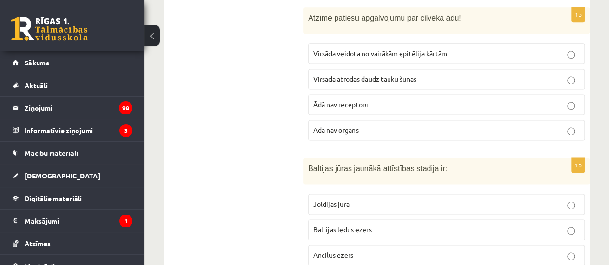
scroll to position [4285, 0]
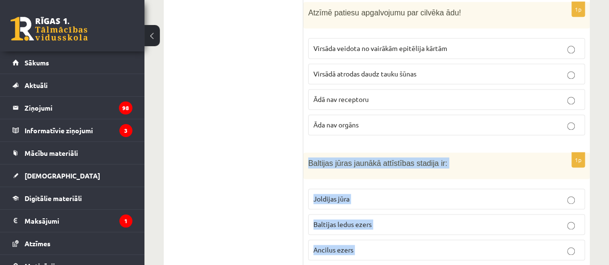
drag, startPoint x: 306, startPoint y: 45, endPoint x: 377, endPoint y: 143, distance: 120.7
click at [377, 153] on div "1p Baltijas jūras jaunākā attīstības stadija ir: Joldijas jūra Baltijas ledus e…" at bounding box center [446, 223] width 286 height 141
copy div "Baltijas jūras jaunākā attīstības stadija ir: Joldijas jūra Baltijas ledus ezer…"
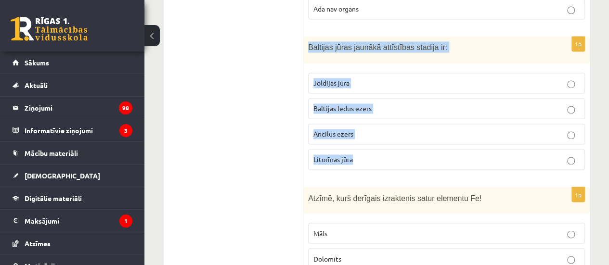
scroll to position [4402, 0]
click at [386, 154] on p "Litorīnas jūra" at bounding box center [446, 159] width 266 height 10
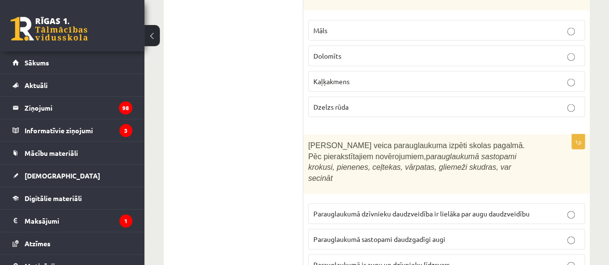
scroll to position [4600, 0]
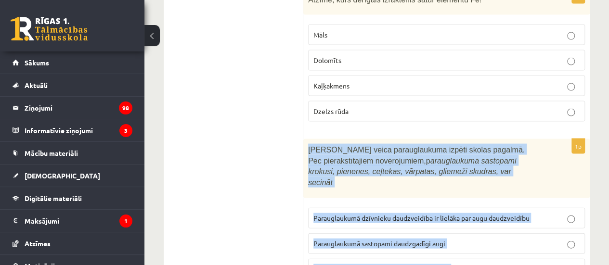
drag, startPoint x: 304, startPoint y: 24, endPoint x: 441, endPoint y: 158, distance: 192.0
click at [441, 158] on div "1p Skolēni veica parauglaukuma izpēti skolas pagalmā. Pēc pierakstītajiem novēr…" at bounding box center [446, 225] width 286 height 173
copy div "Skolēni veica parauglaukuma izpēti skolas pagalmā. Pēc pierakstītajiem novēroju…"
click at [420, 239] on span "Parauglaukumā sastopami daudzgadīgi augi" at bounding box center [379, 243] width 132 height 9
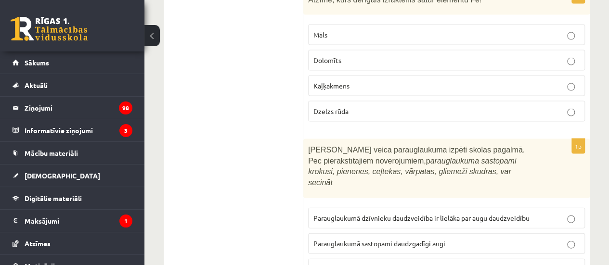
scroll to position [4701, 0]
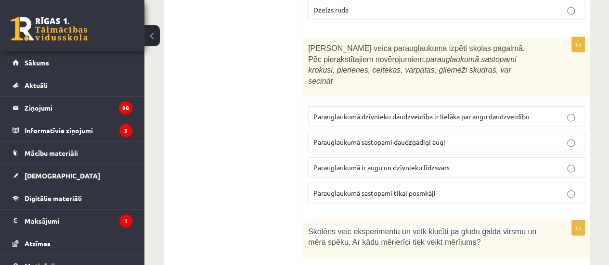
drag, startPoint x: 310, startPoint y: 97, endPoint x: 292, endPoint y: 124, distance: 31.7
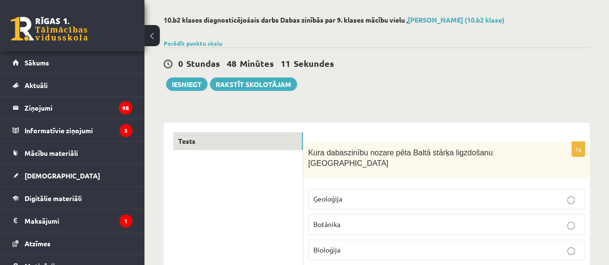
scroll to position [0, 0]
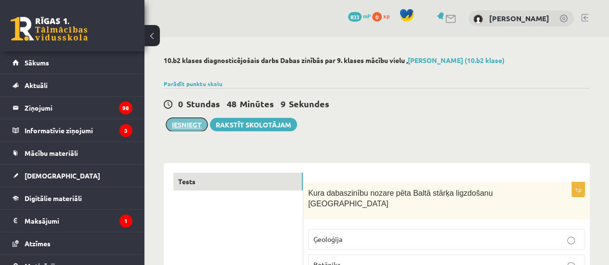
click at [183, 124] on button "Iesniegt" at bounding box center [186, 124] width 41 height 13
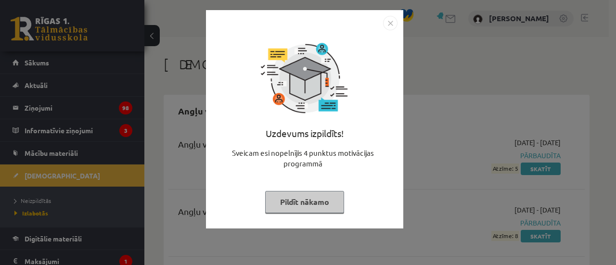
click at [325, 205] on button "Pildīt nākamo" at bounding box center [304, 202] width 79 height 22
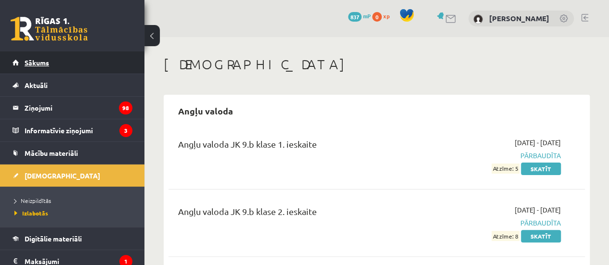
click at [90, 70] on link "Sākums" at bounding box center [73, 63] width 120 height 22
